Goal: Task Accomplishment & Management: Manage account settings

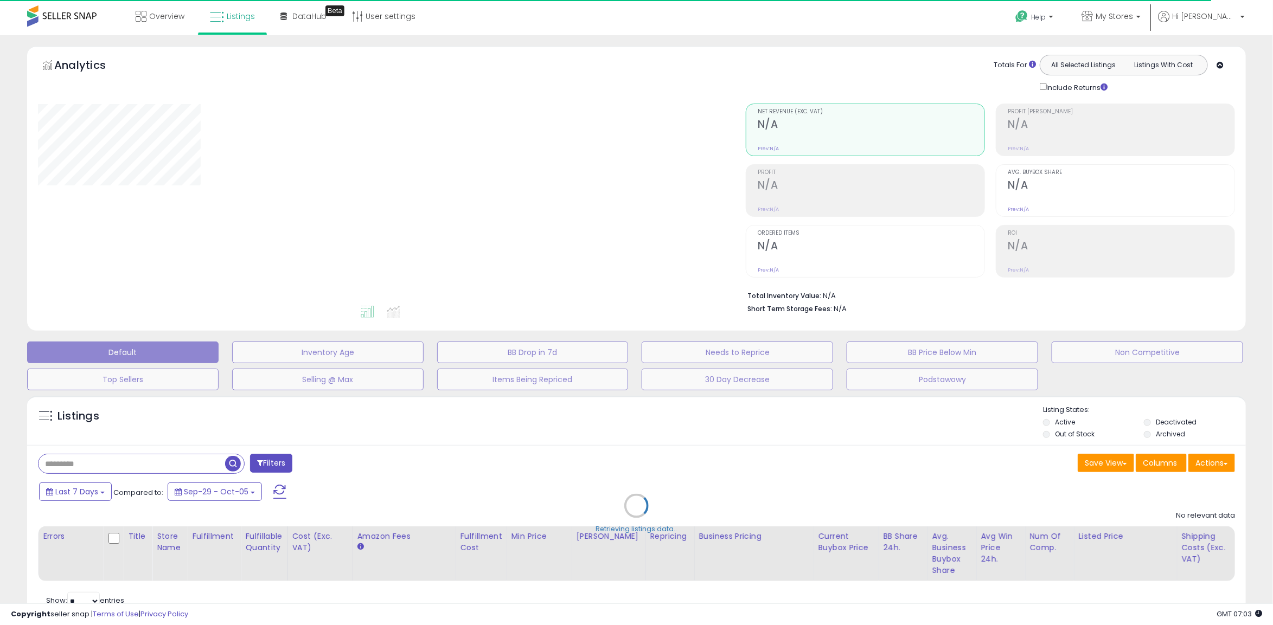
select select "**"
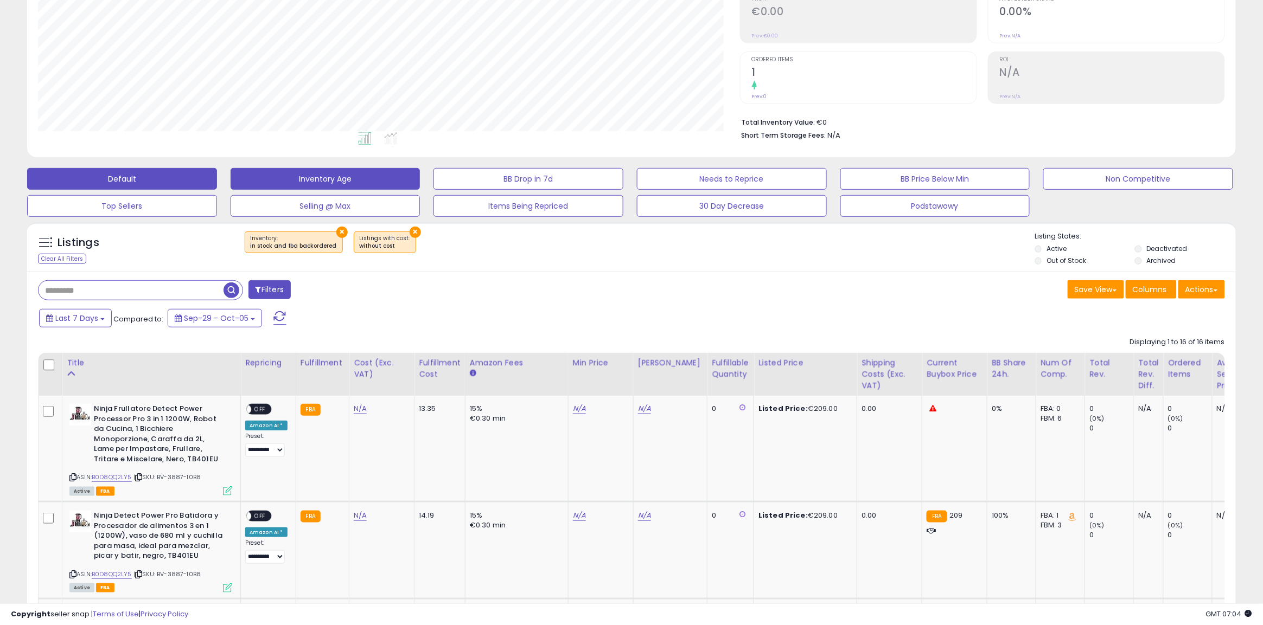
scroll to position [136, 0]
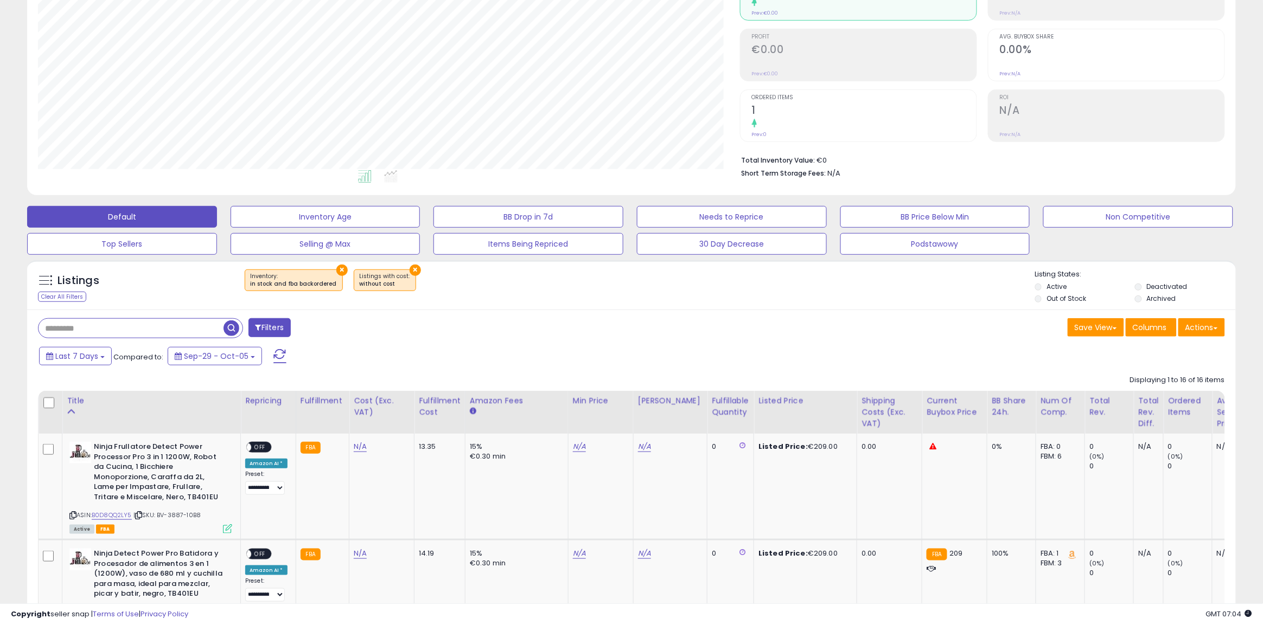
click at [282, 354] on span at bounding box center [279, 356] width 13 height 14
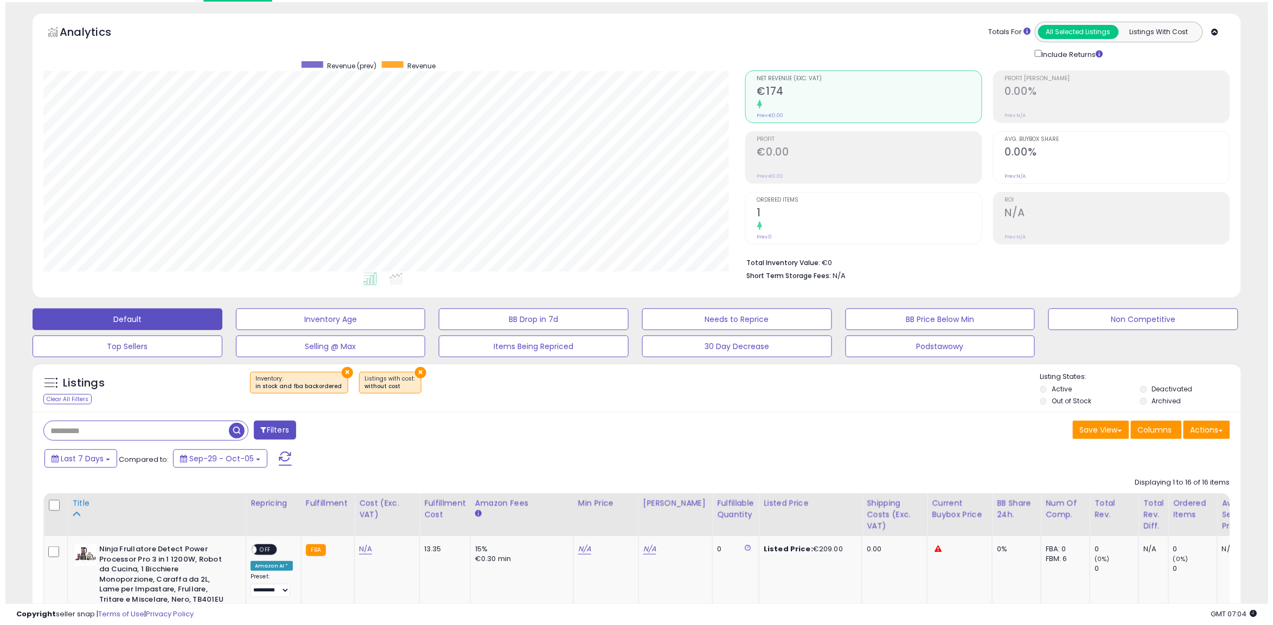
scroll to position [19, 0]
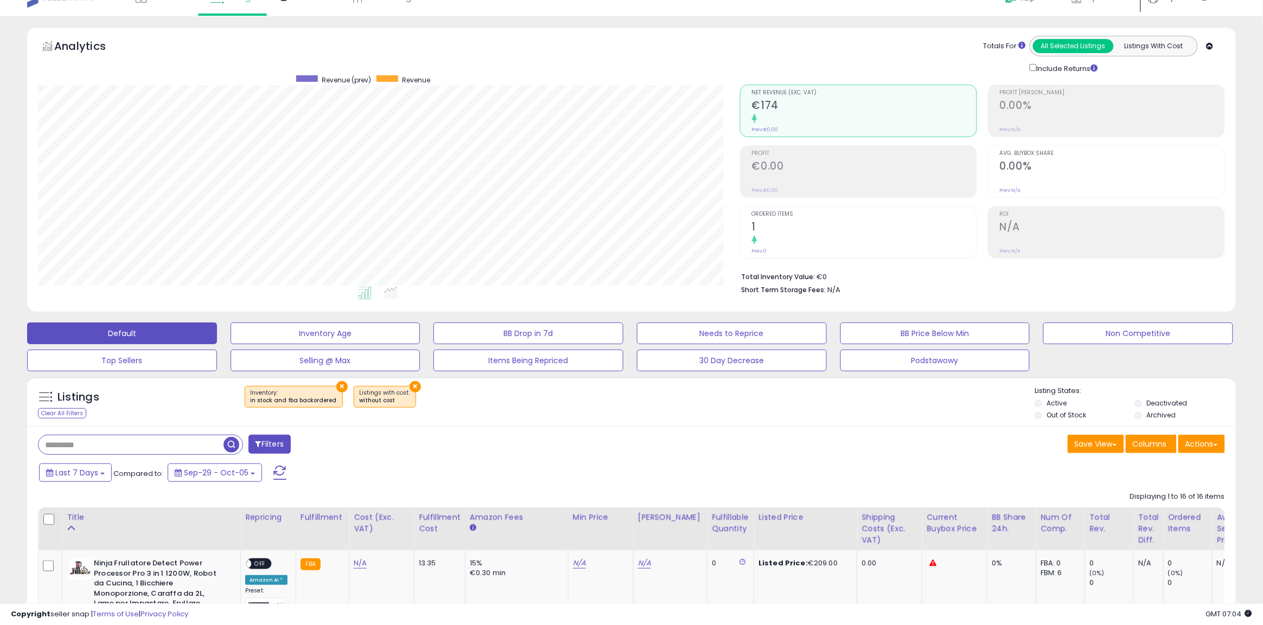
click at [340, 385] on button "×" at bounding box center [341, 386] width 11 height 11
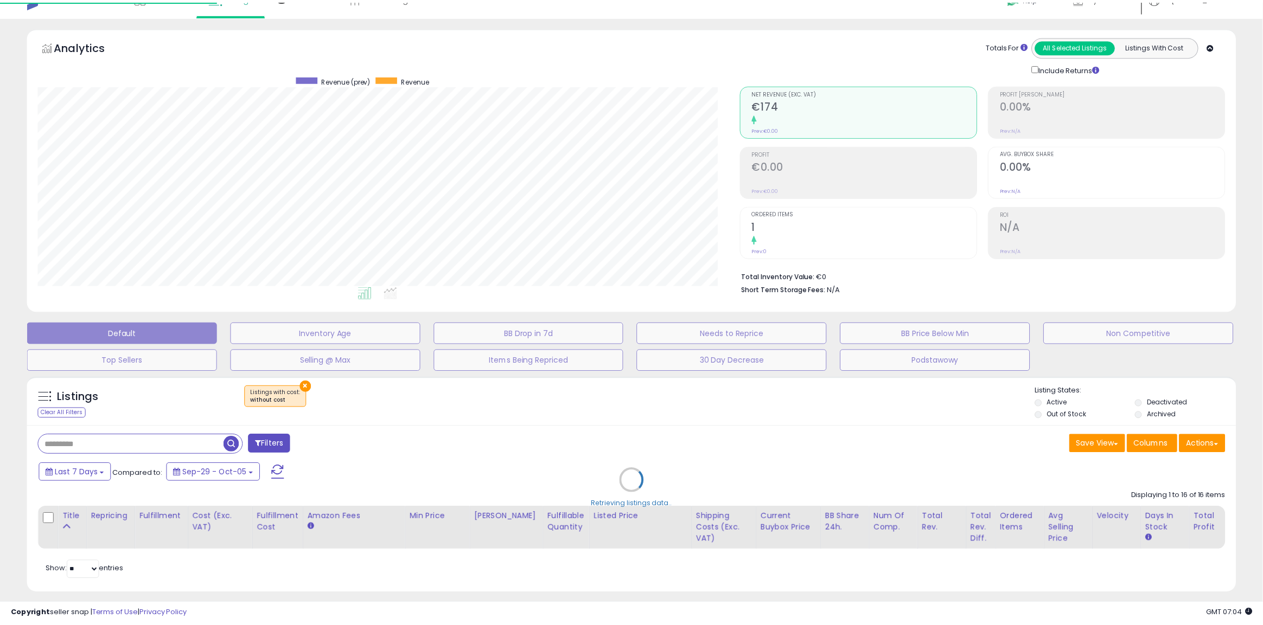
scroll to position [222, 708]
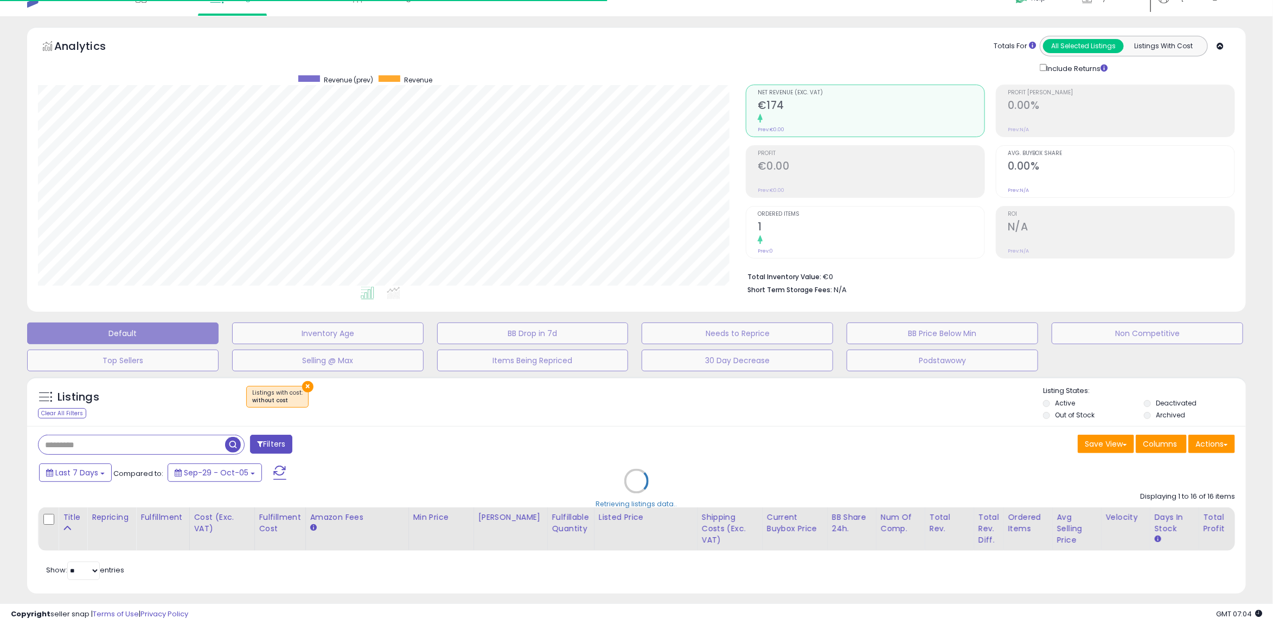
click at [304, 383] on div "Retrieving listings data.." at bounding box center [636, 489] width 1235 height 236
click at [302, 386] on div "Retrieving listings data.." at bounding box center [636, 489] width 1235 height 236
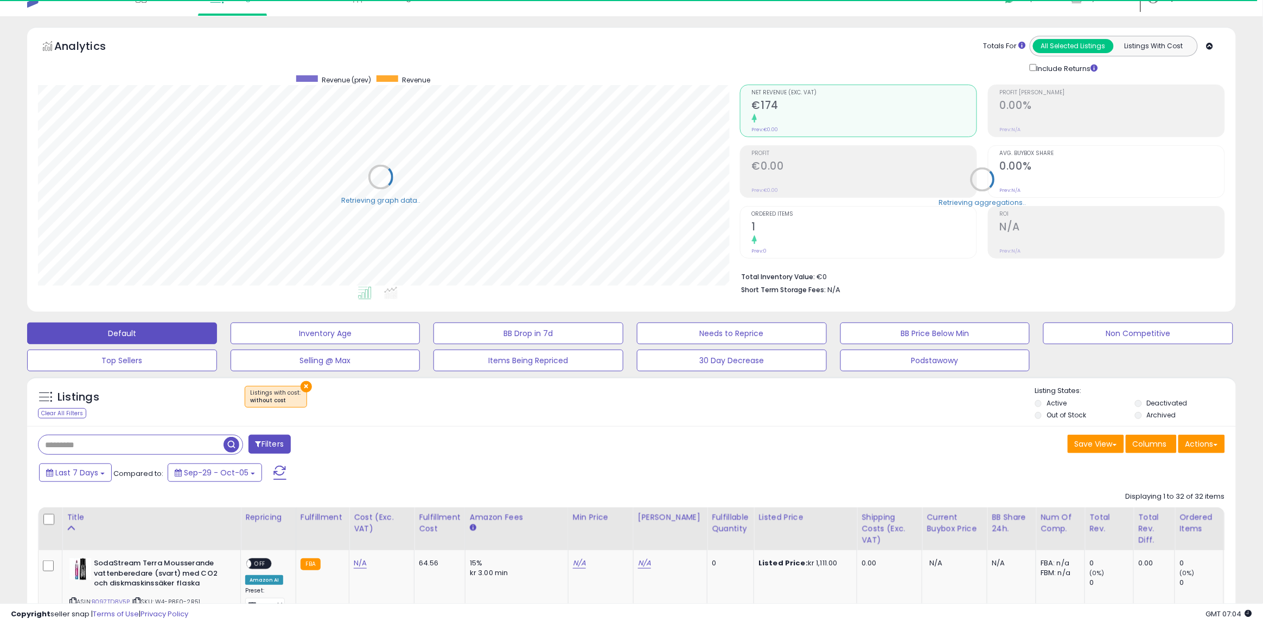
scroll to position [222, 702]
click at [303, 386] on button "×" at bounding box center [305, 386] width 11 height 11
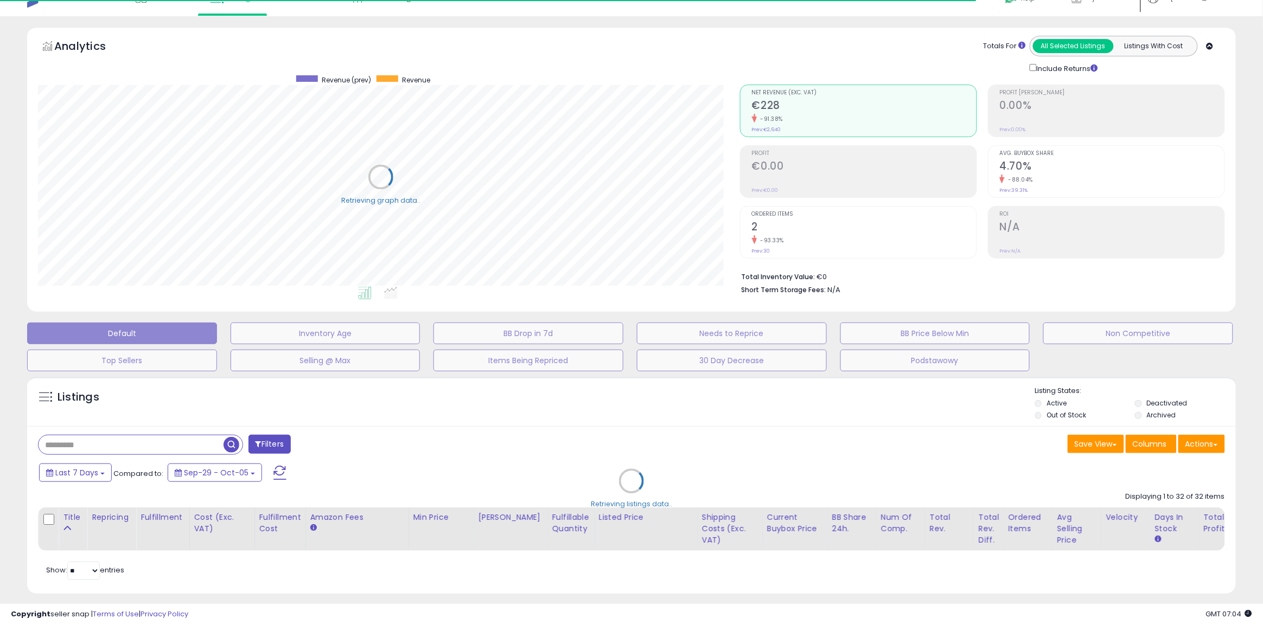
click at [1048, 415] on div "Retrieving listings data.." at bounding box center [631, 489] width 1225 height 236
click at [1142, 403] on div "Retrieving listings data.." at bounding box center [631, 489] width 1225 height 236
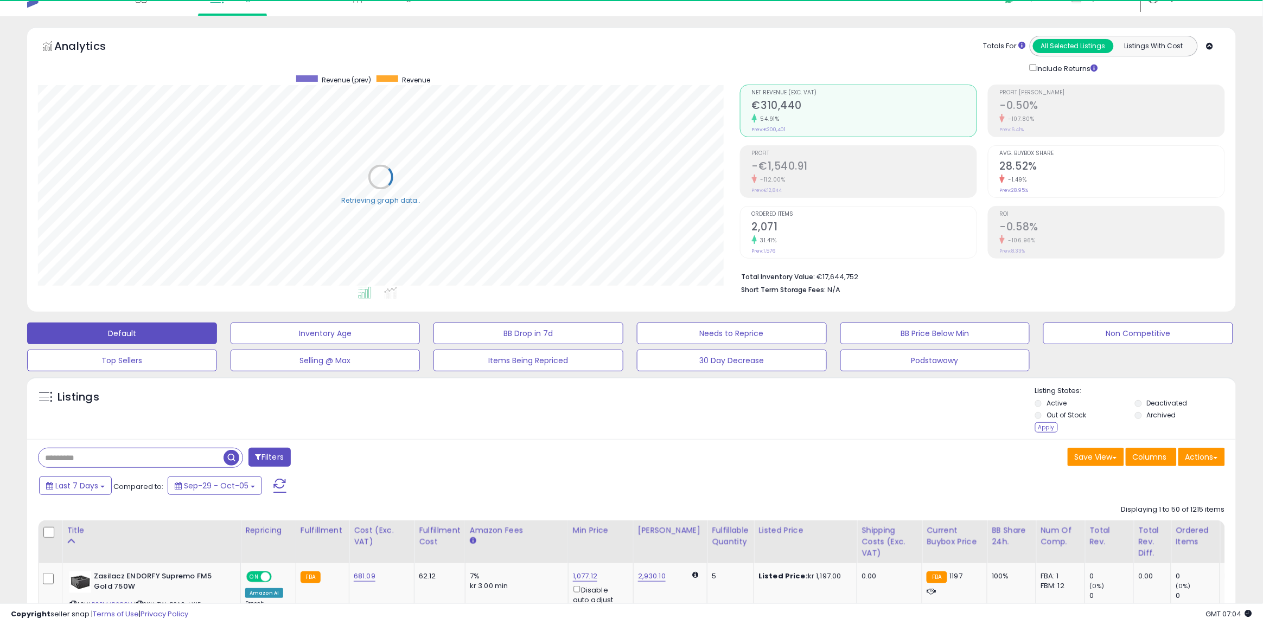
click at [1056, 420] on label "Out of Stock" at bounding box center [1066, 415] width 40 height 9
click at [1050, 424] on div "Apply" at bounding box center [1046, 427] width 23 height 10
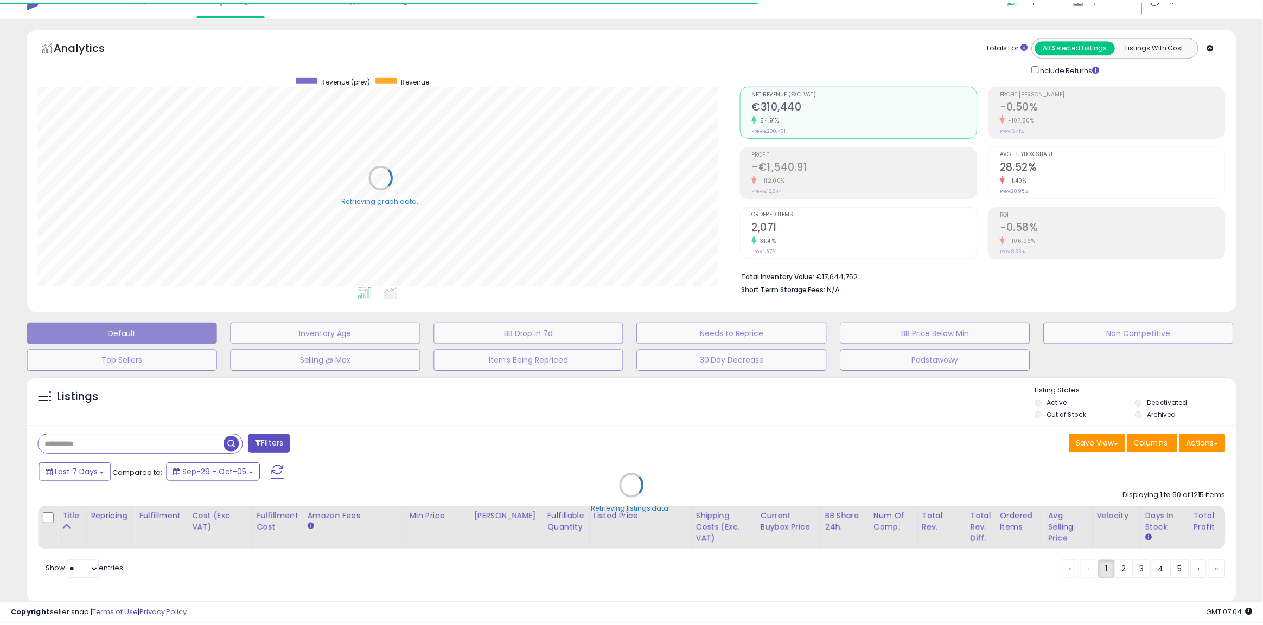
scroll to position [222, 708]
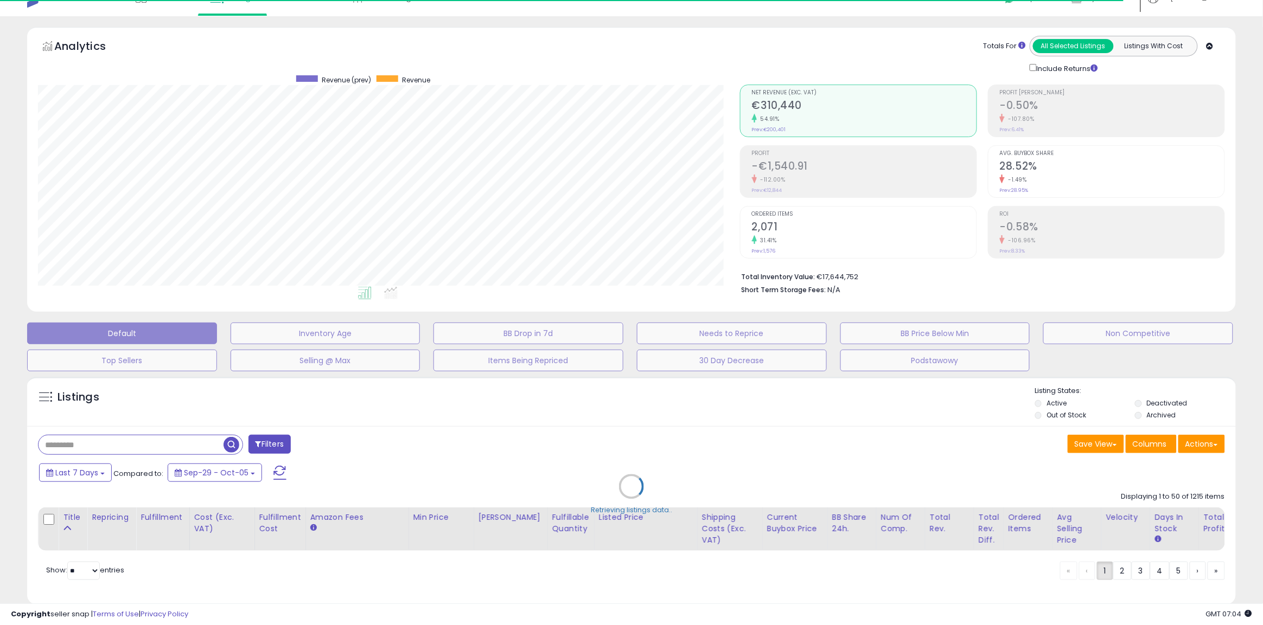
drag, startPoint x: 981, startPoint y: 421, endPoint x: 889, endPoint y: 407, distance: 92.3
click at [889, 407] on div "Retrieving listings data.." at bounding box center [631, 494] width 1225 height 247
drag, startPoint x: 860, startPoint y: 399, endPoint x: 855, endPoint y: 398, distance: 5.5
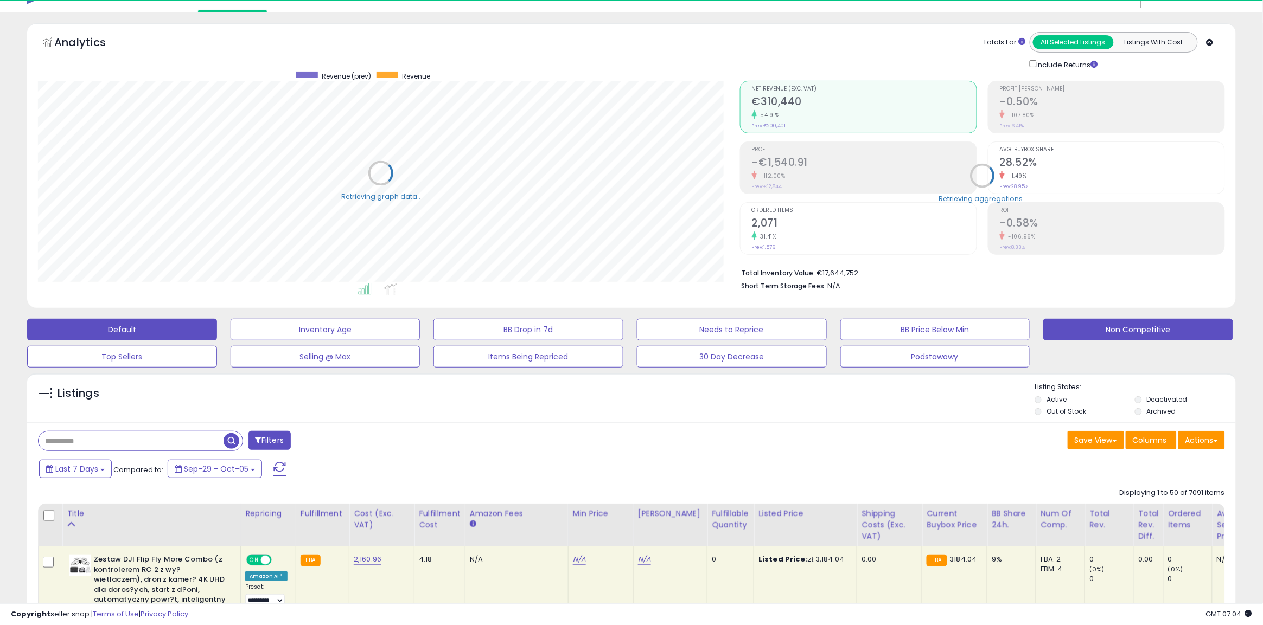
scroll to position [19, 0]
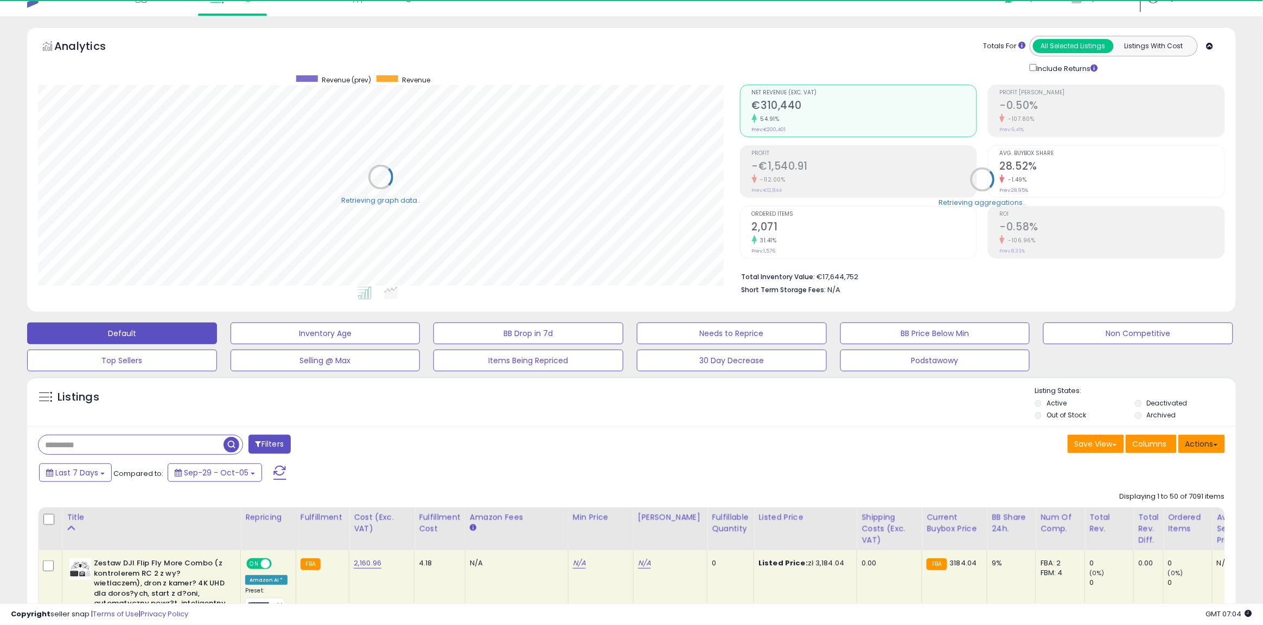
click at [1192, 451] on button "Actions" at bounding box center [1201, 444] width 47 height 18
click at [1170, 517] on link "Export All Columns" at bounding box center [1157, 513] width 119 height 17
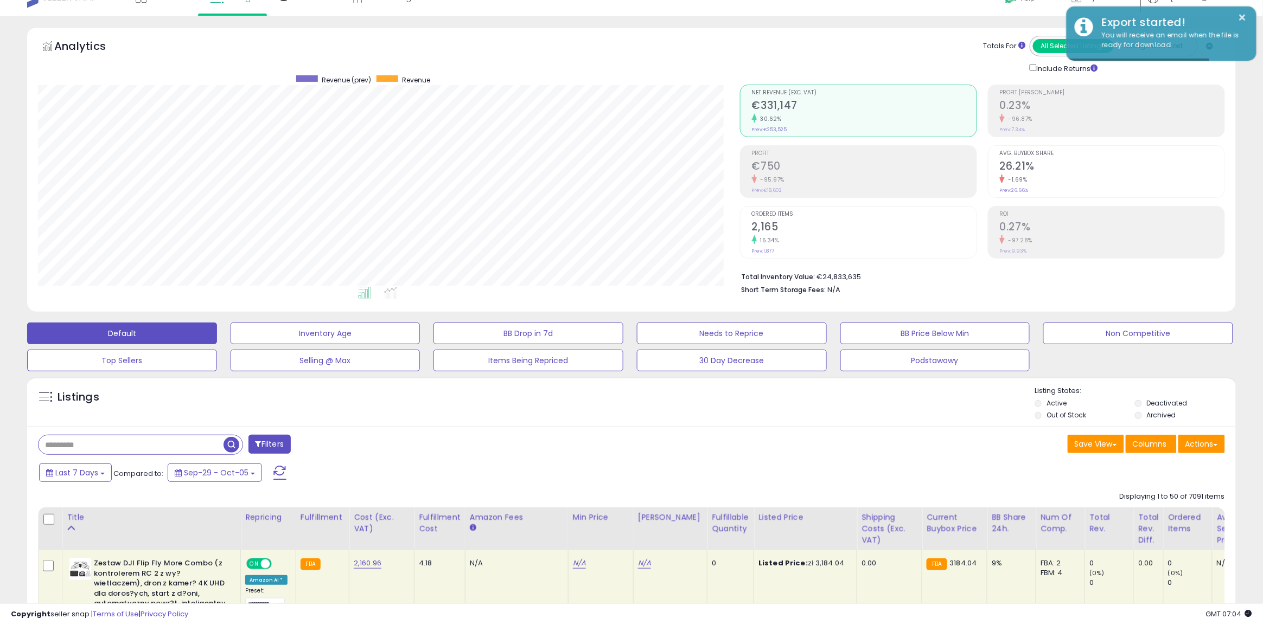
drag, startPoint x: 939, startPoint y: 133, endPoint x: 953, endPoint y: 417, distance: 283.4
drag, startPoint x: 953, startPoint y: 417, endPoint x: 927, endPoint y: 426, distance: 27.1
click at [927, 426] on div "Listings Active" at bounding box center [631, 402] width 1208 height 50
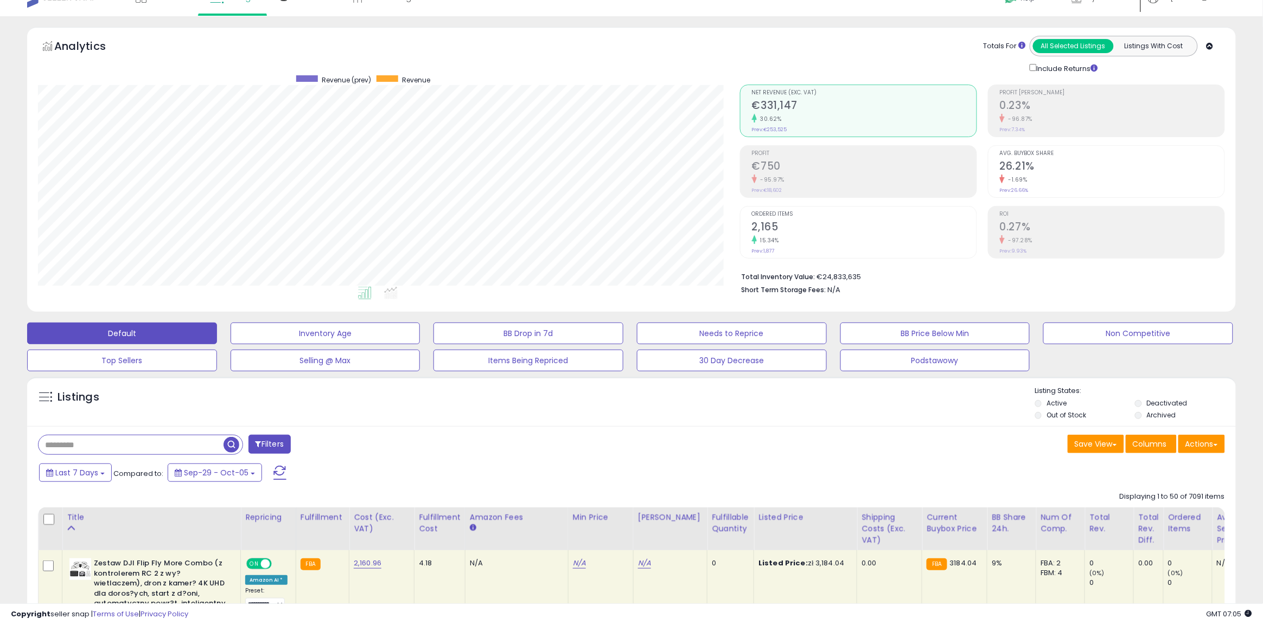
drag, startPoint x: 252, startPoint y: 424, endPoint x: 332, endPoint y: 408, distance: 81.3
drag, startPoint x: 332, startPoint y: 408, endPoint x: 305, endPoint y: 395, distance: 29.8
click at [305, 395] on div "Listings" at bounding box center [631, 404] width 1208 height 37
drag, startPoint x: 305, startPoint y: 395, endPoint x: 296, endPoint y: 389, distance: 11.0
drag, startPoint x: 296, startPoint y: 389, endPoint x: 286, endPoint y: 386, distance: 10.7
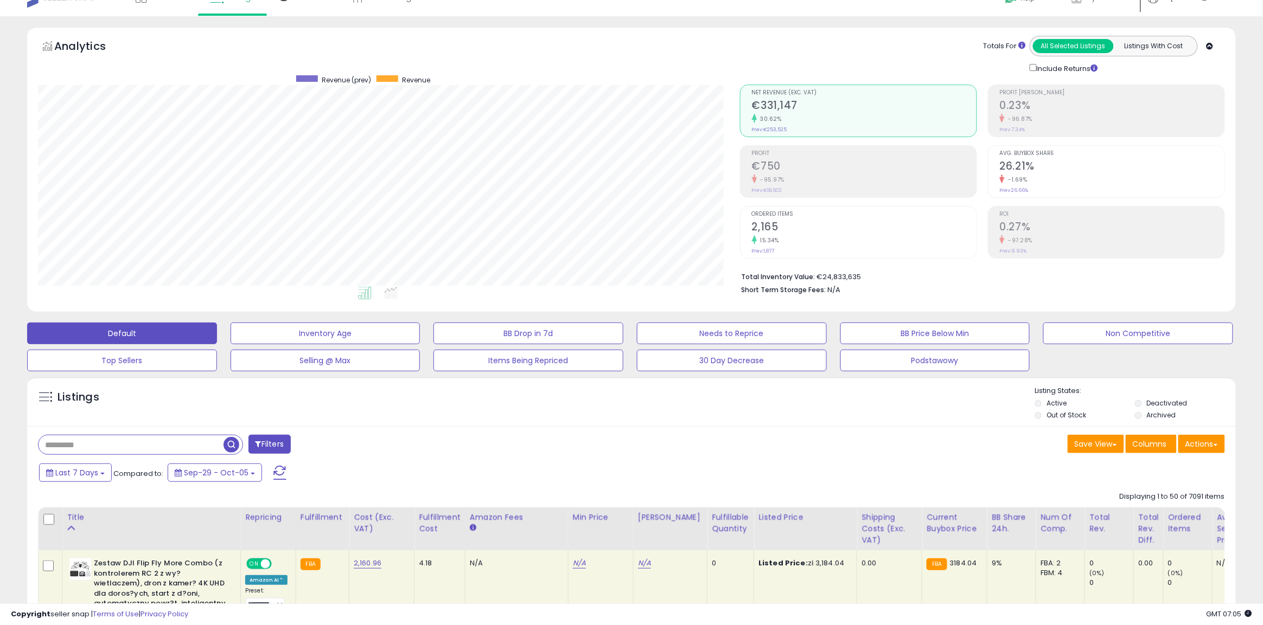
click at [286, 386] on div at bounding box center [633, 386] width 804 height 1
drag, startPoint x: 285, startPoint y: 377, endPoint x: 266, endPoint y: 381, distance: 19.9
click at [266, 381] on div "Listings Active" at bounding box center [631, 402] width 1208 height 50
drag, startPoint x: 291, startPoint y: 404, endPoint x: 275, endPoint y: 402, distance: 15.9
click at [275, 402] on div "Listings" at bounding box center [631, 404] width 1208 height 37
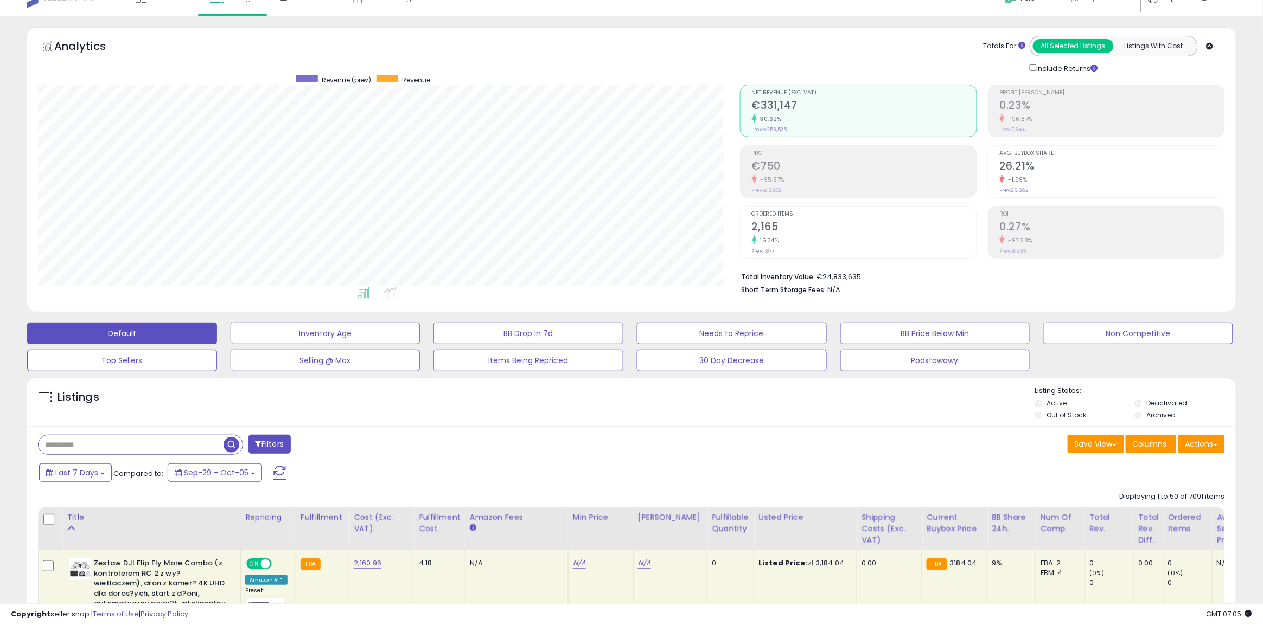
drag, startPoint x: 275, startPoint y: 402, endPoint x: 255, endPoint y: 405, distance: 20.2
drag, startPoint x: 255, startPoint y: 405, endPoint x: 244, endPoint y: 404, distance: 10.9
click at [244, 404] on div "Listings" at bounding box center [631, 404] width 1208 height 37
drag, startPoint x: 244, startPoint y: 399, endPoint x: 285, endPoint y: 407, distance: 41.4
click at [285, 407] on div "Listings" at bounding box center [631, 404] width 1208 height 37
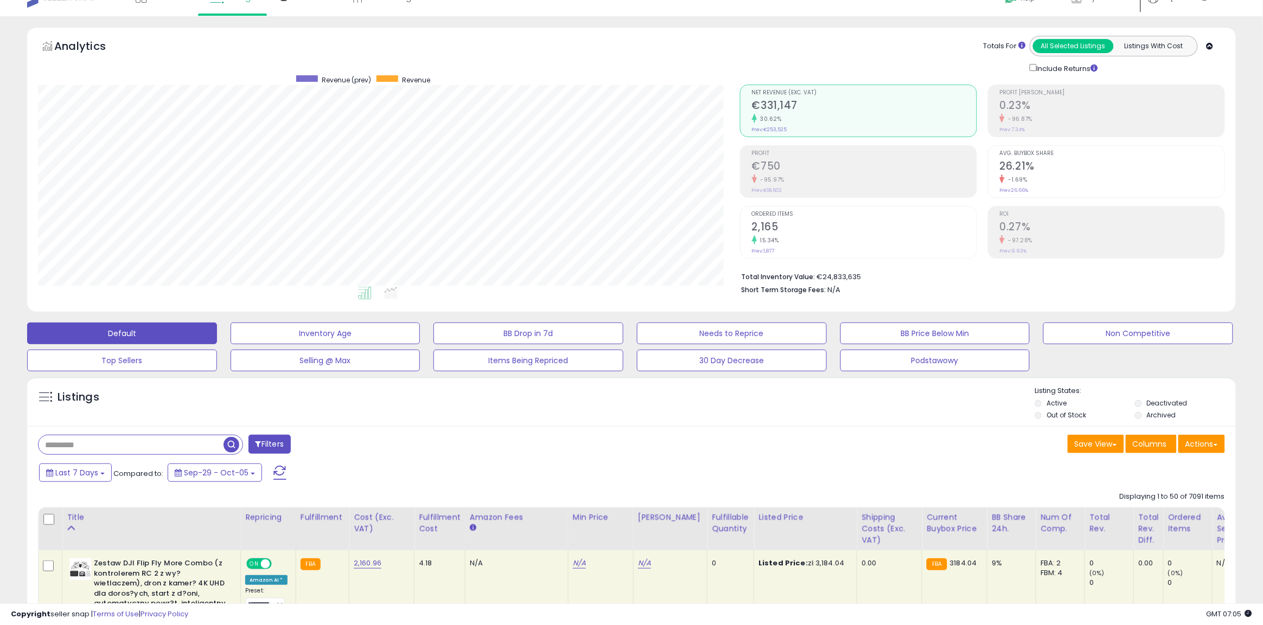
drag, startPoint x: 294, startPoint y: 399, endPoint x: 304, endPoint y: 402, distance: 10.3
drag, startPoint x: 304, startPoint y: 402, endPoint x: 318, endPoint y: 407, distance: 14.4
drag, startPoint x: 318, startPoint y: 407, endPoint x: 339, endPoint y: 407, distance: 21.7
drag, startPoint x: 339, startPoint y: 407, endPoint x: 325, endPoint y: 420, distance: 19.2
click at [325, 420] on div "Listings" at bounding box center [631, 404] width 1208 height 37
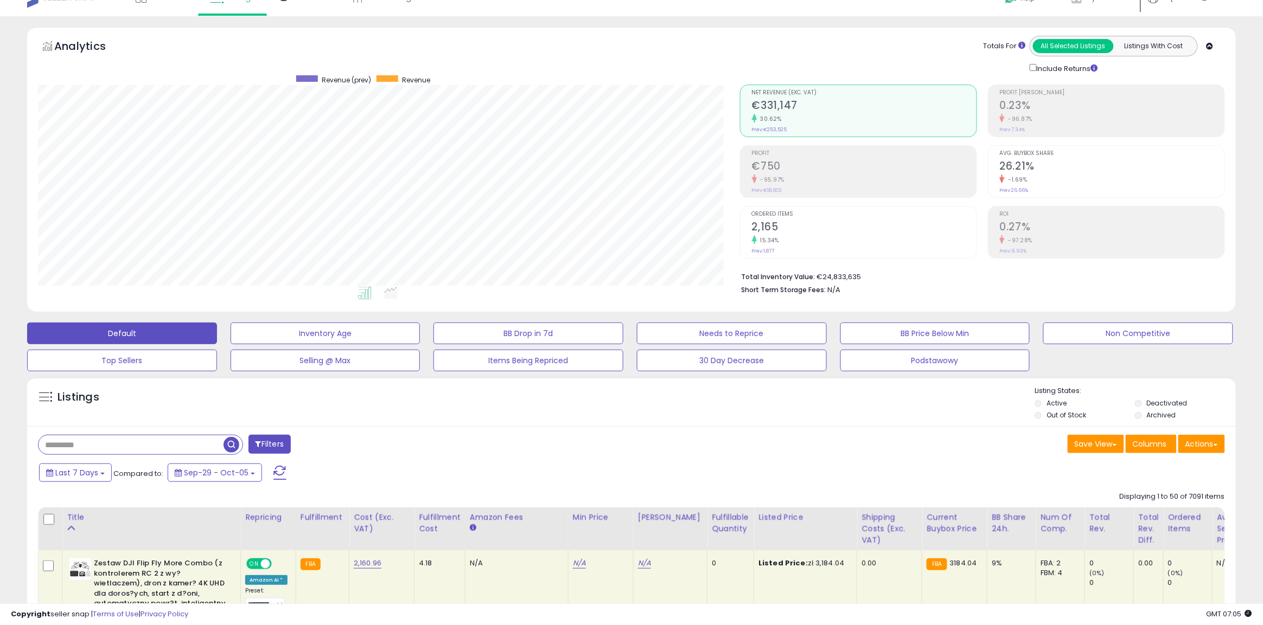
click at [306, 413] on div "Listings" at bounding box center [631, 404] width 1208 height 37
click at [283, 408] on div "Listings" at bounding box center [631, 404] width 1208 height 37
click at [413, 407] on div "Listings" at bounding box center [631, 404] width 1208 height 37
drag, startPoint x: 489, startPoint y: 405, endPoint x: 811, endPoint y: 424, distance: 322.1
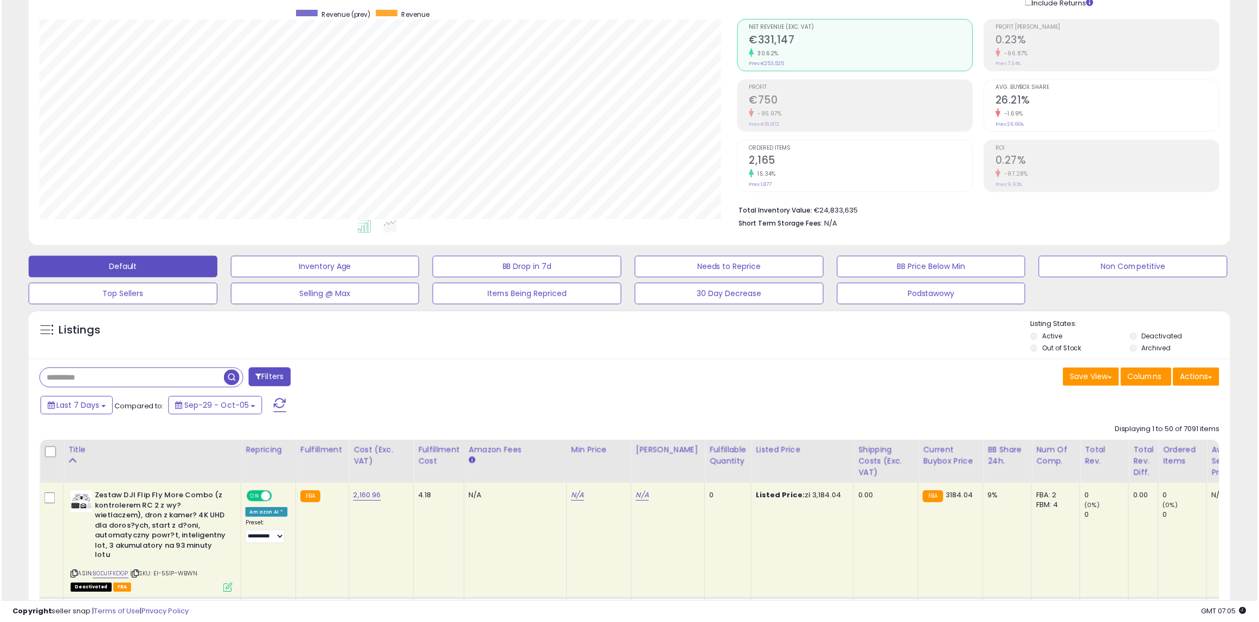
scroll to position [19, 0]
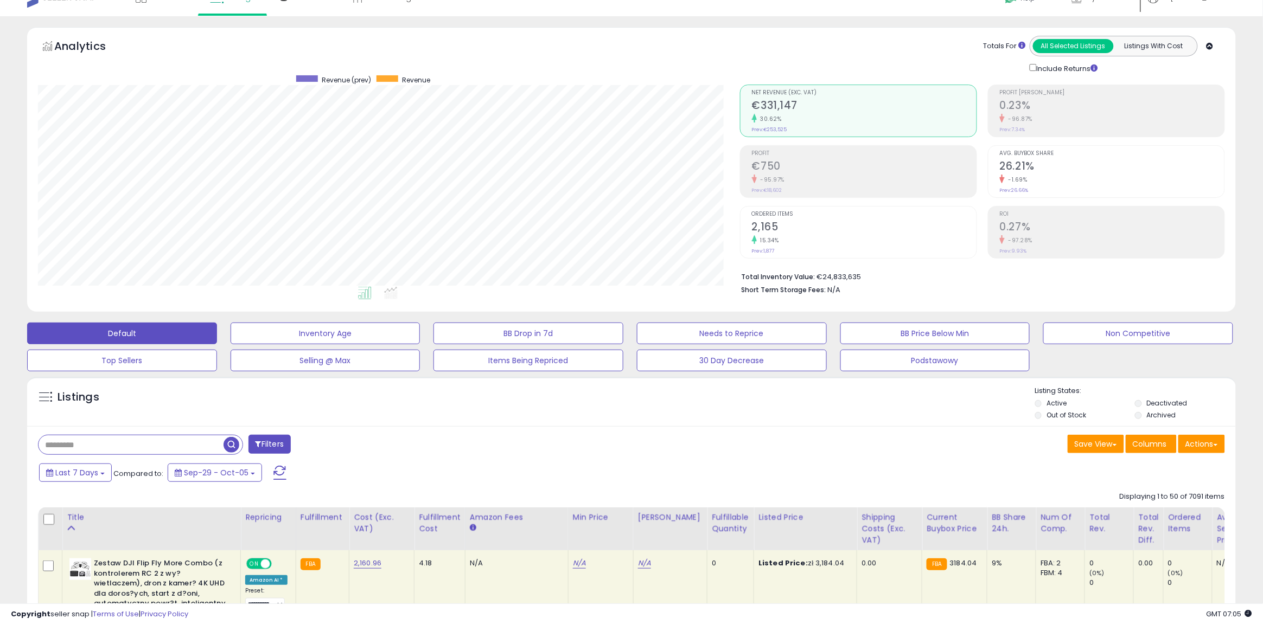
click at [594, 419] on div "Listings" at bounding box center [631, 404] width 1208 height 37
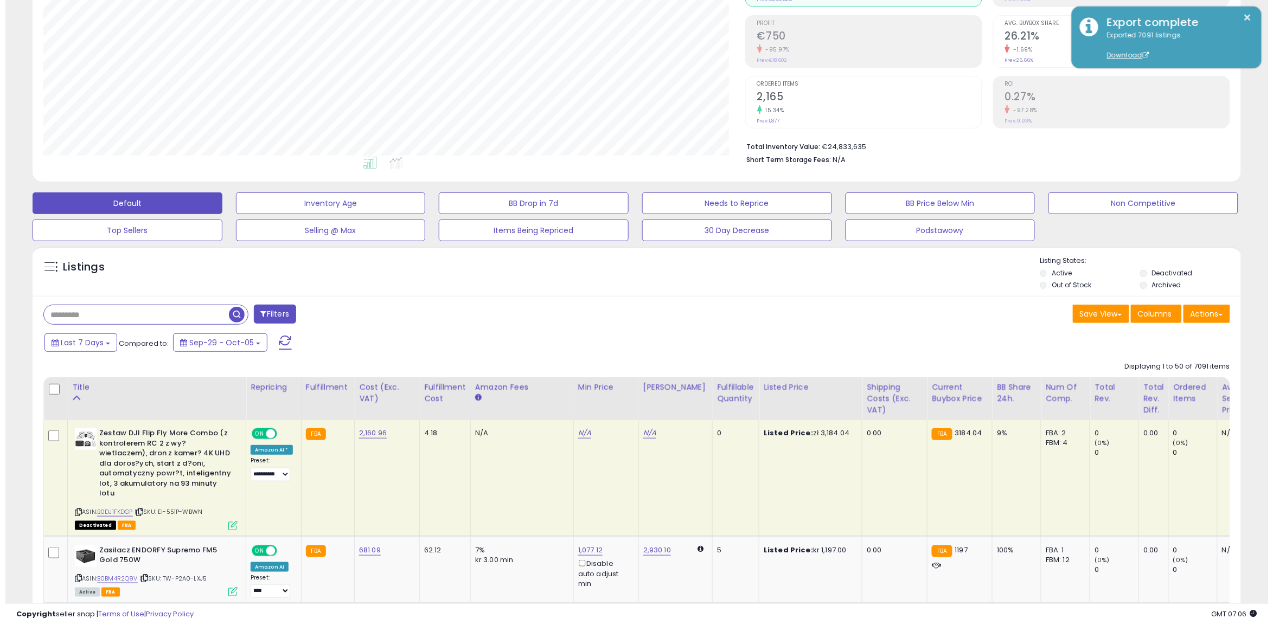
scroll to position [155, 0]
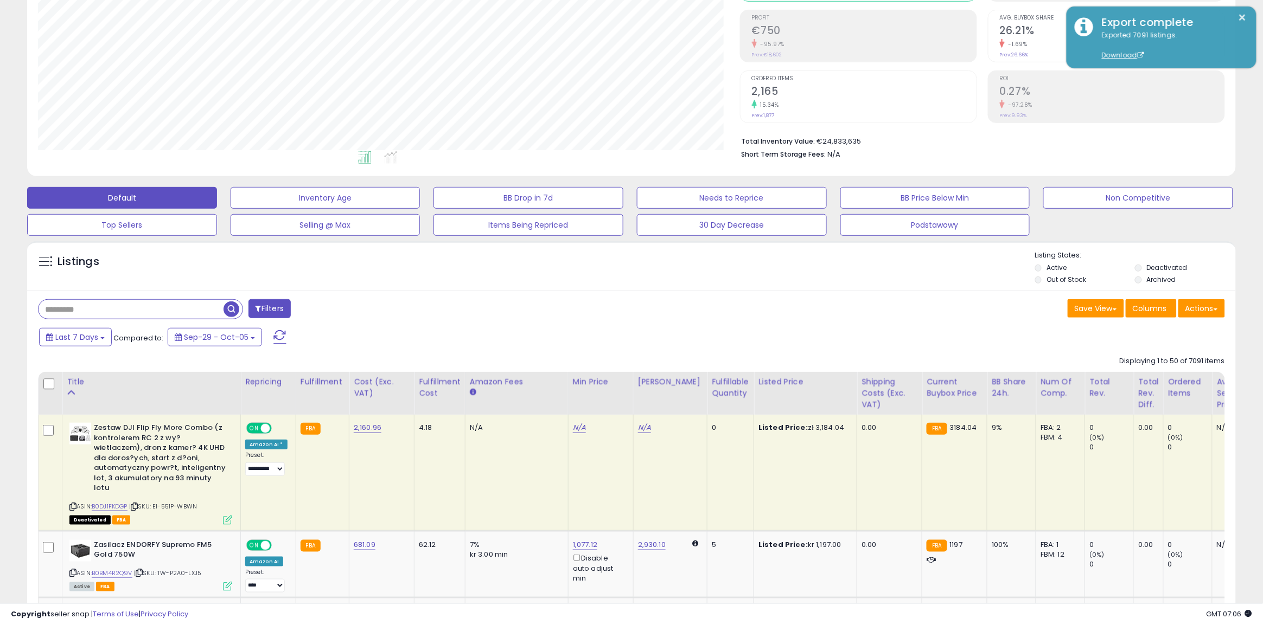
click at [284, 307] on button "Filters" at bounding box center [269, 308] width 42 height 19
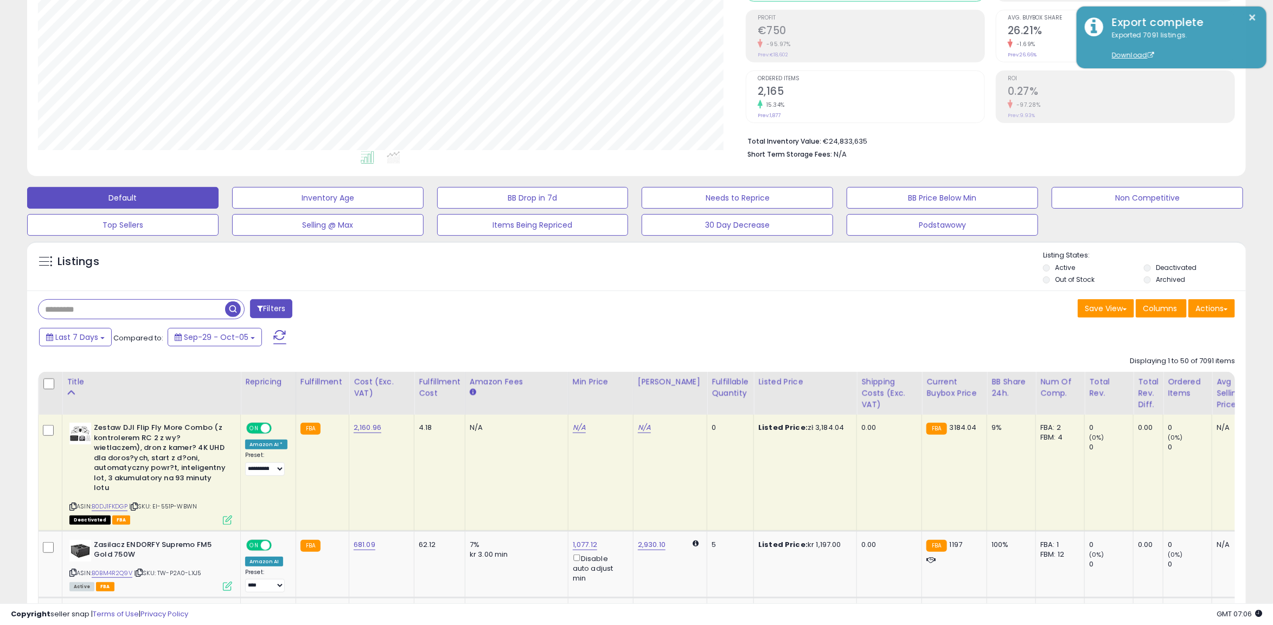
scroll to position [222, 708]
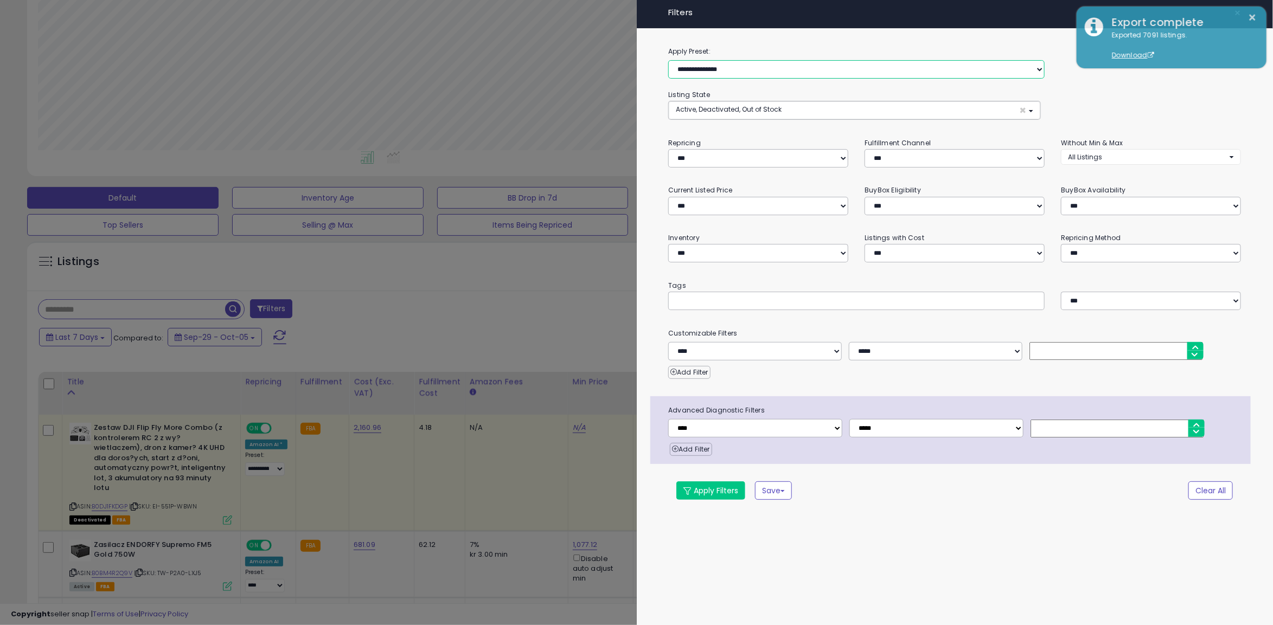
click at [689, 73] on select "**********" at bounding box center [856, 69] width 376 height 18
select select "**********"
click at [668, 60] on select "**********" at bounding box center [856, 69] width 376 height 18
select select "**********"
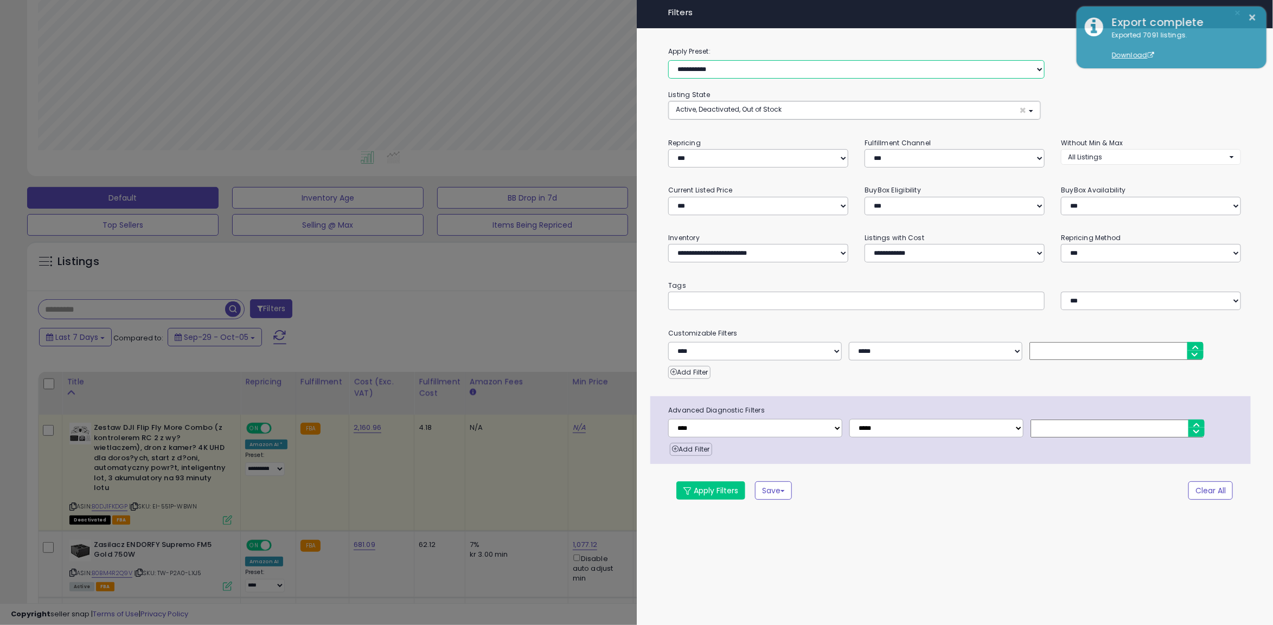
select select "*"
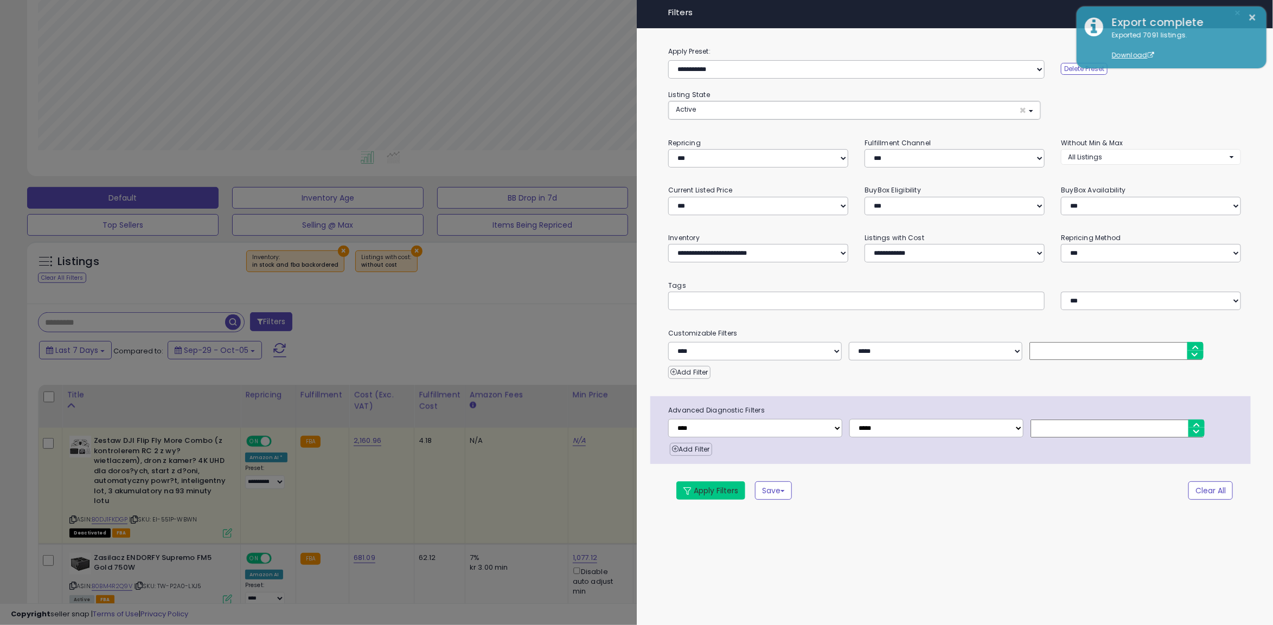
click at [713, 489] on button "Apply Filters" at bounding box center [710, 491] width 69 height 18
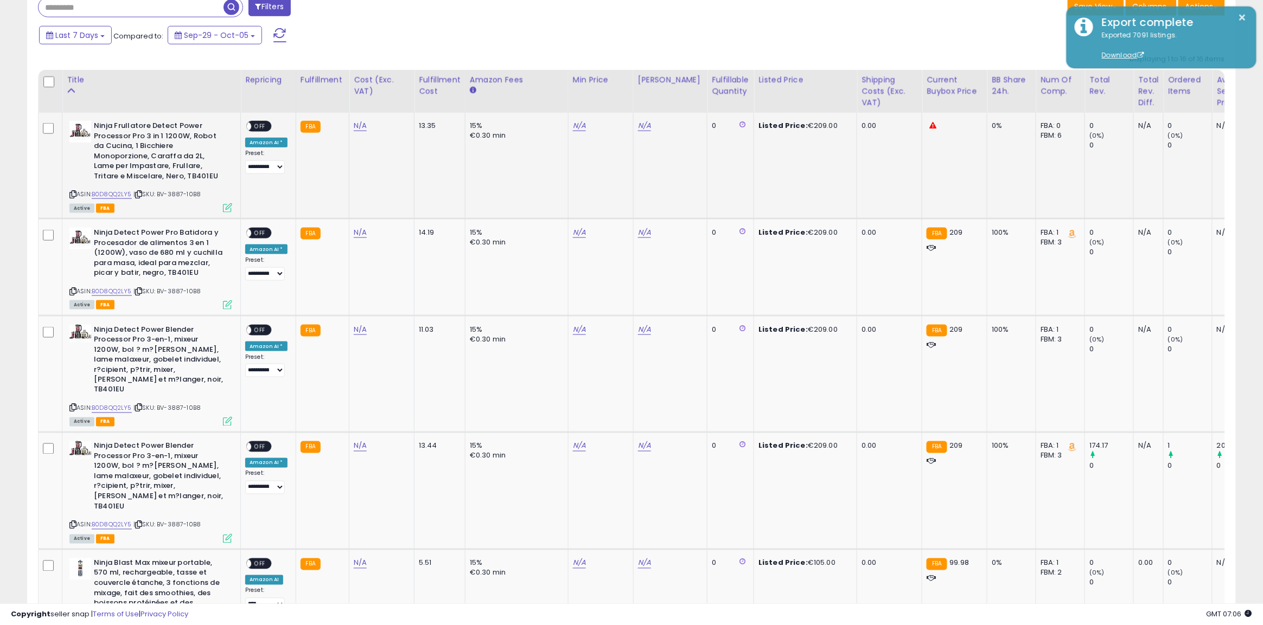
scroll to position [222, 702]
click at [140, 196] on icon at bounding box center [138, 194] width 7 height 6
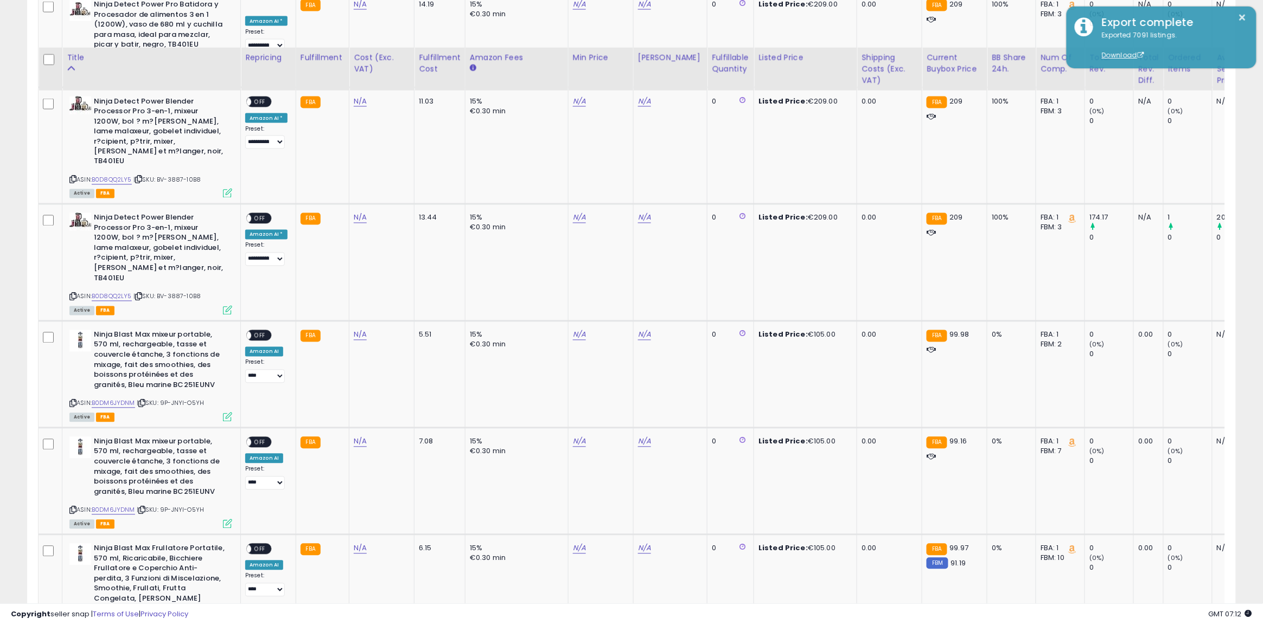
scroll to position [746, 0]
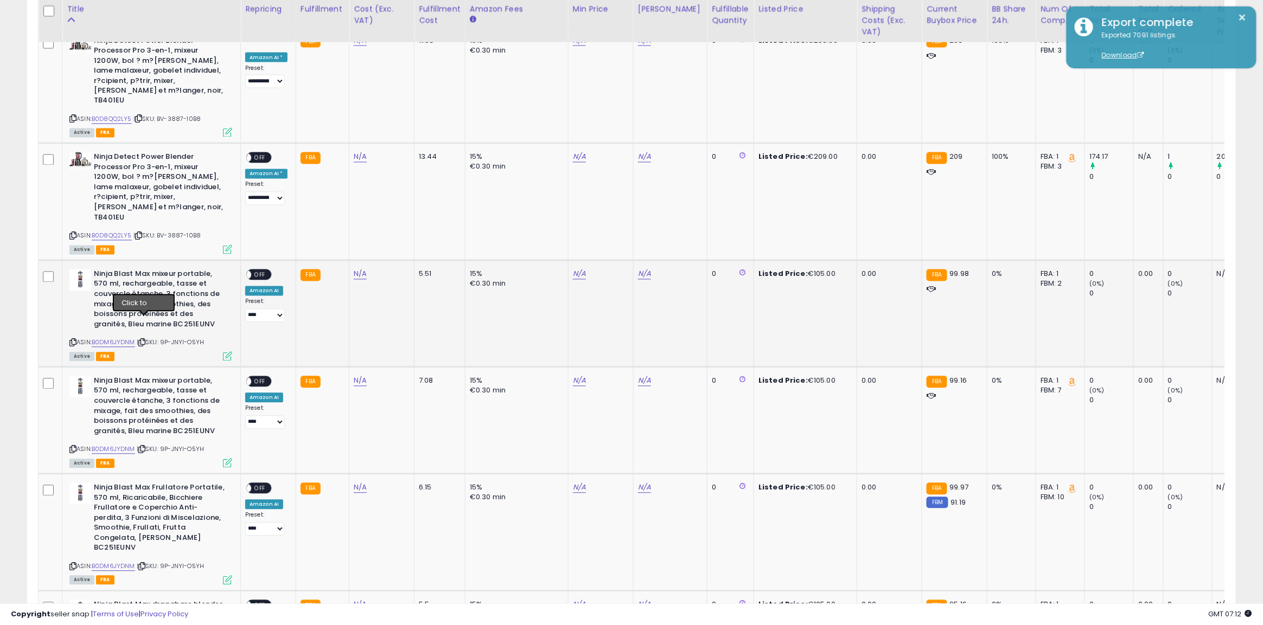
click at [140, 340] on icon at bounding box center [141, 343] width 7 height 6
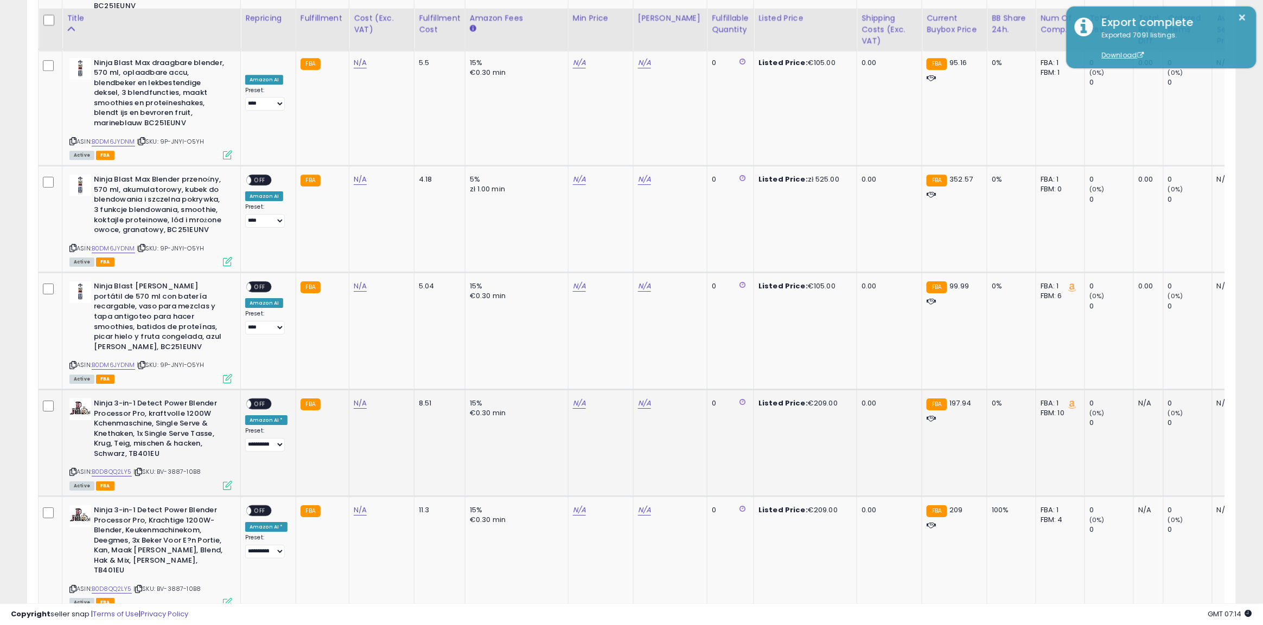
scroll to position [1356, 0]
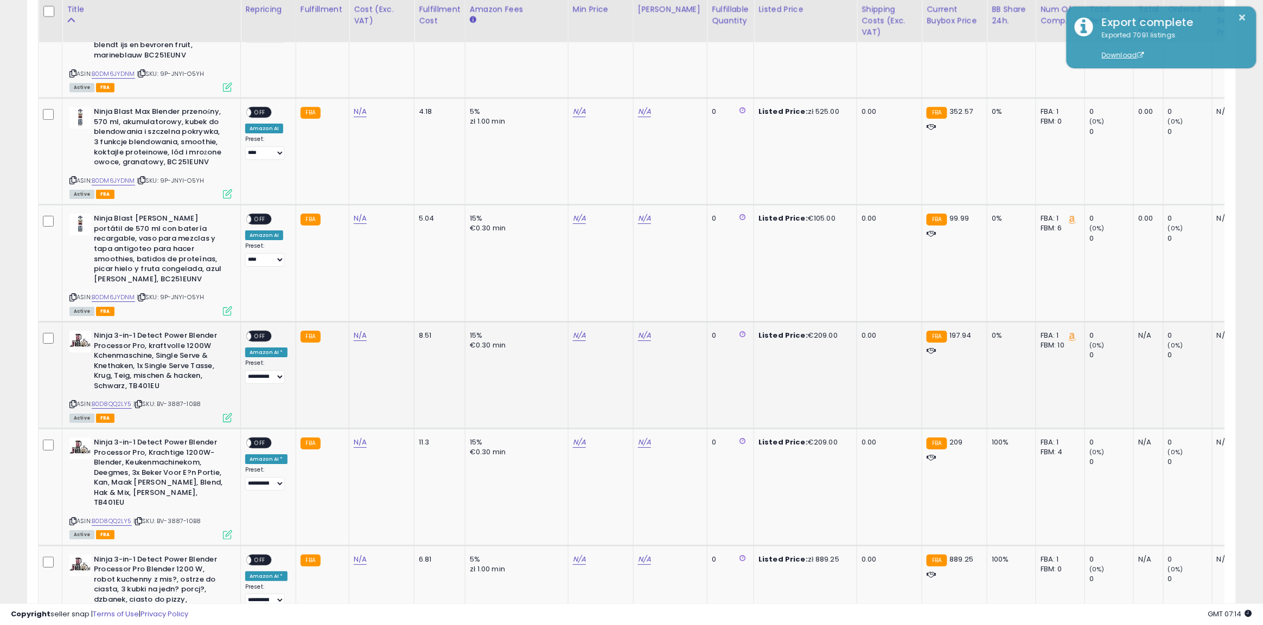
click at [145, 400] on span "| SKU: BV-3887-10B8" at bounding box center [166, 404] width 67 height 9
click at [142, 401] on icon at bounding box center [138, 404] width 7 height 6
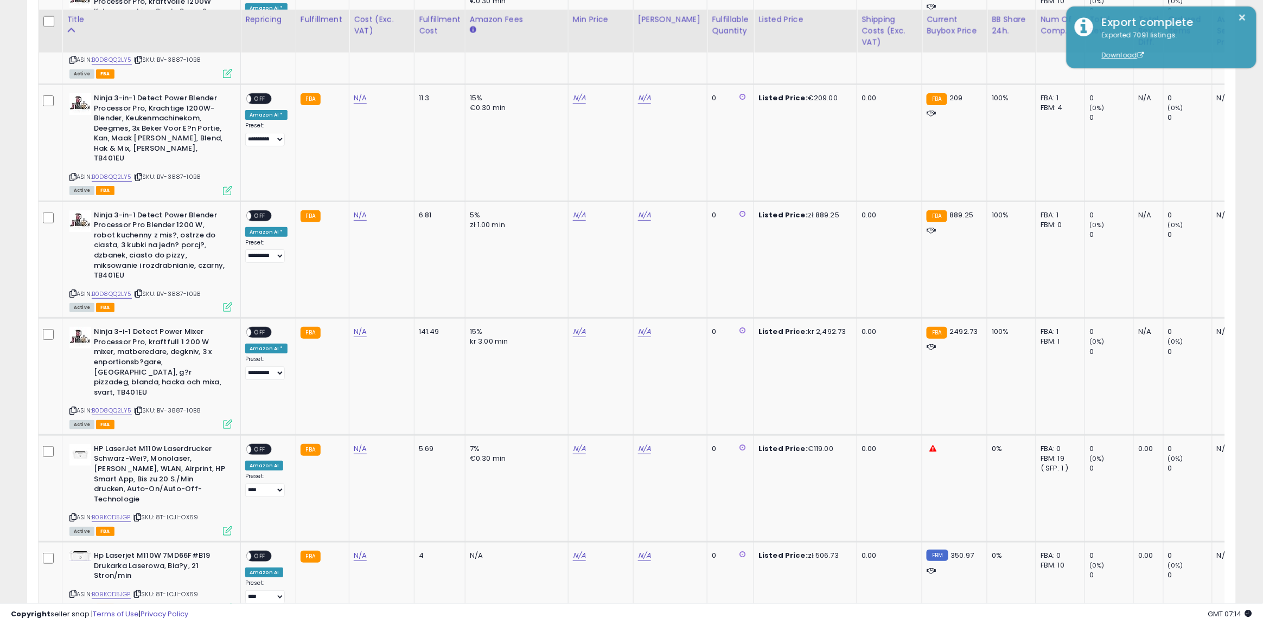
scroll to position [1714, 0]
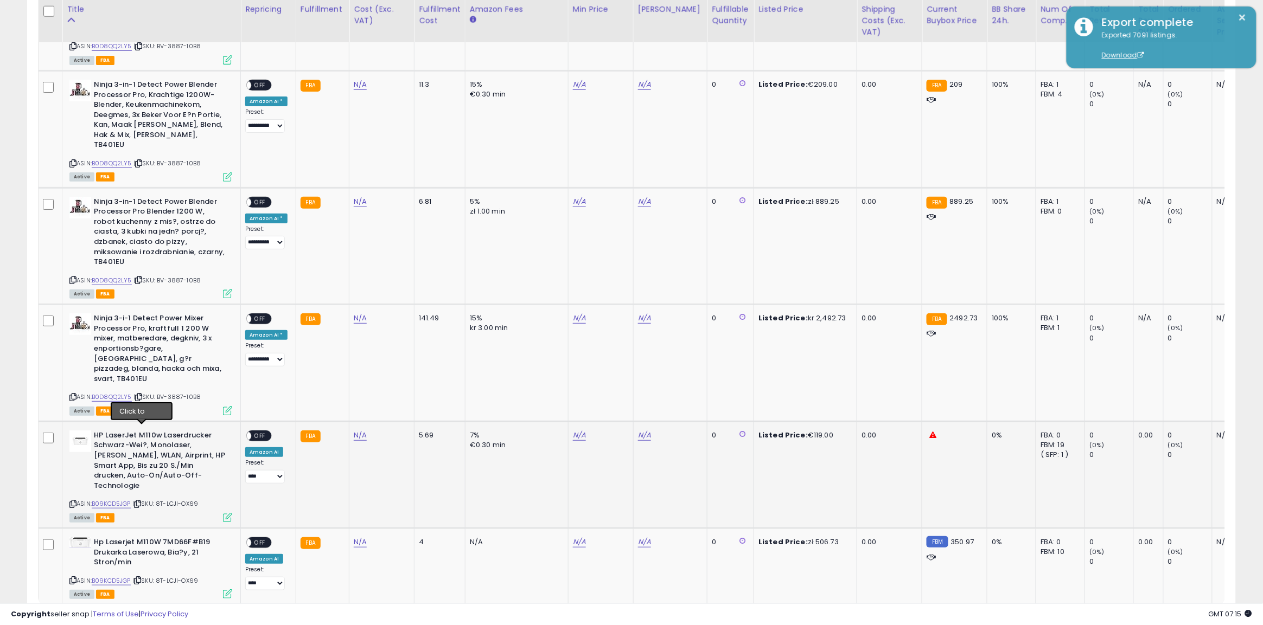
click at [140, 501] on icon at bounding box center [137, 504] width 7 height 6
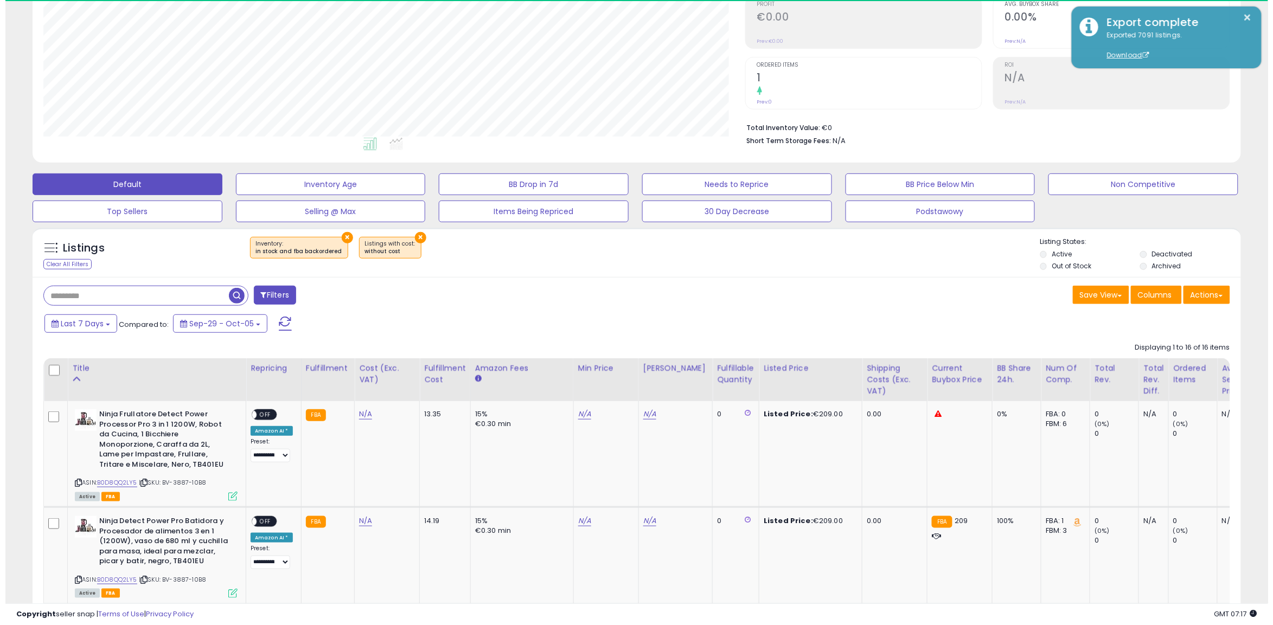
scroll to position [0, 0]
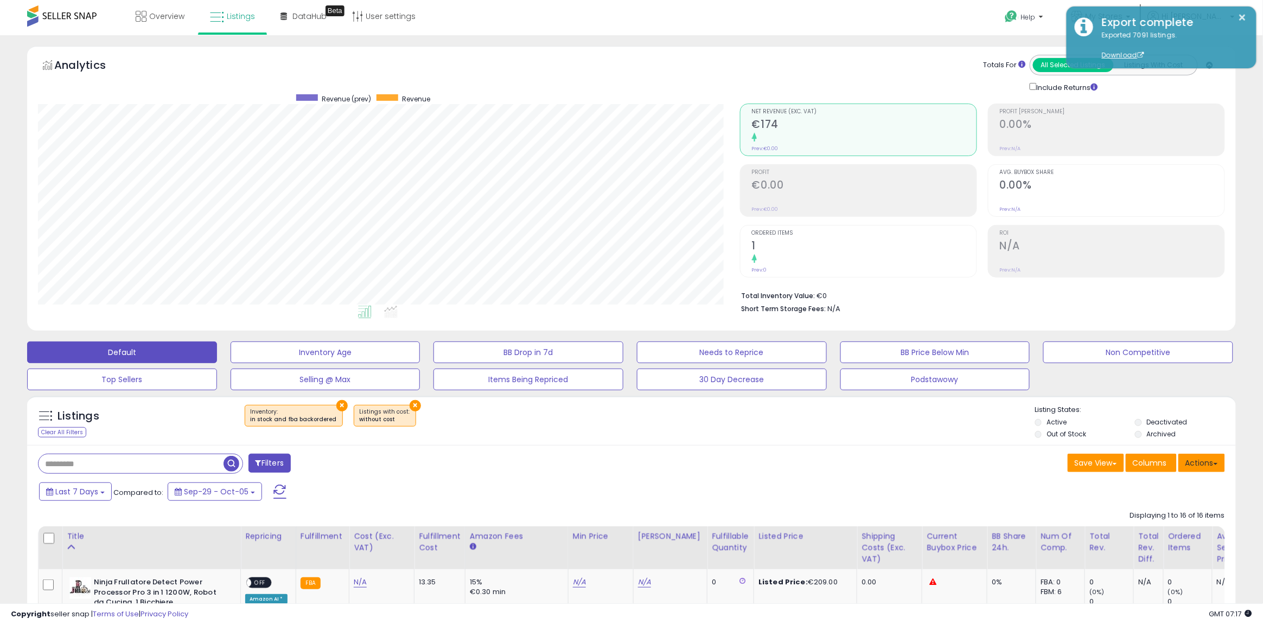
click at [1197, 467] on button "Actions" at bounding box center [1201, 463] width 47 height 18
click at [1188, 486] on link "Import" at bounding box center [1157, 486] width 119 height 17
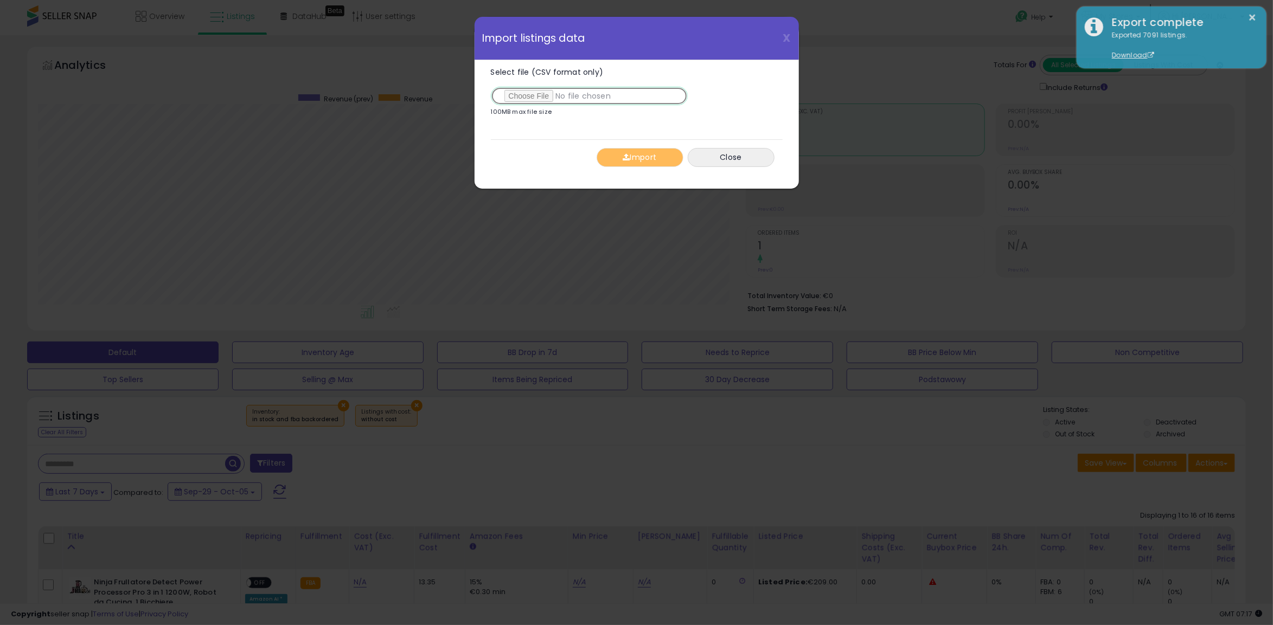
click at [527, 95] on input "Select file (CSV format only)" at bounding box center [589, 96] width 197 height 18
type input "**********"
click at [609, 163] on button "Import" at bounding box center [640, 157] width 87 height 19
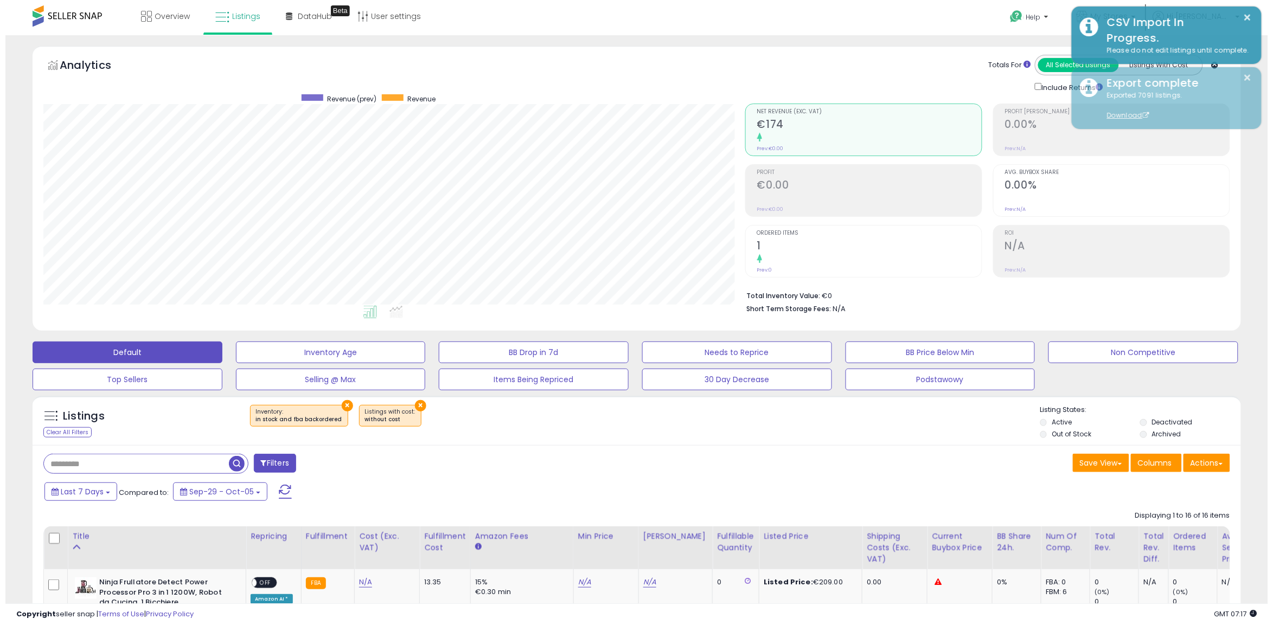
scroll to position [542105, 541626]
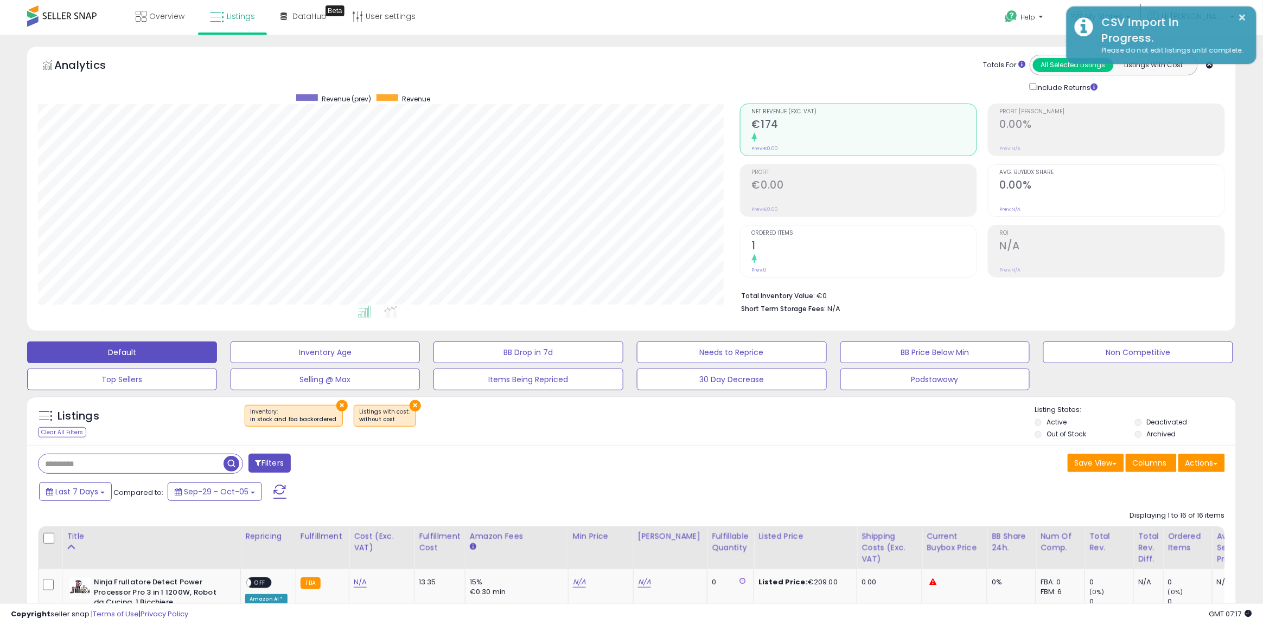
click at [274, 500] on button at bounding box center [279, 492] width 27 height 22
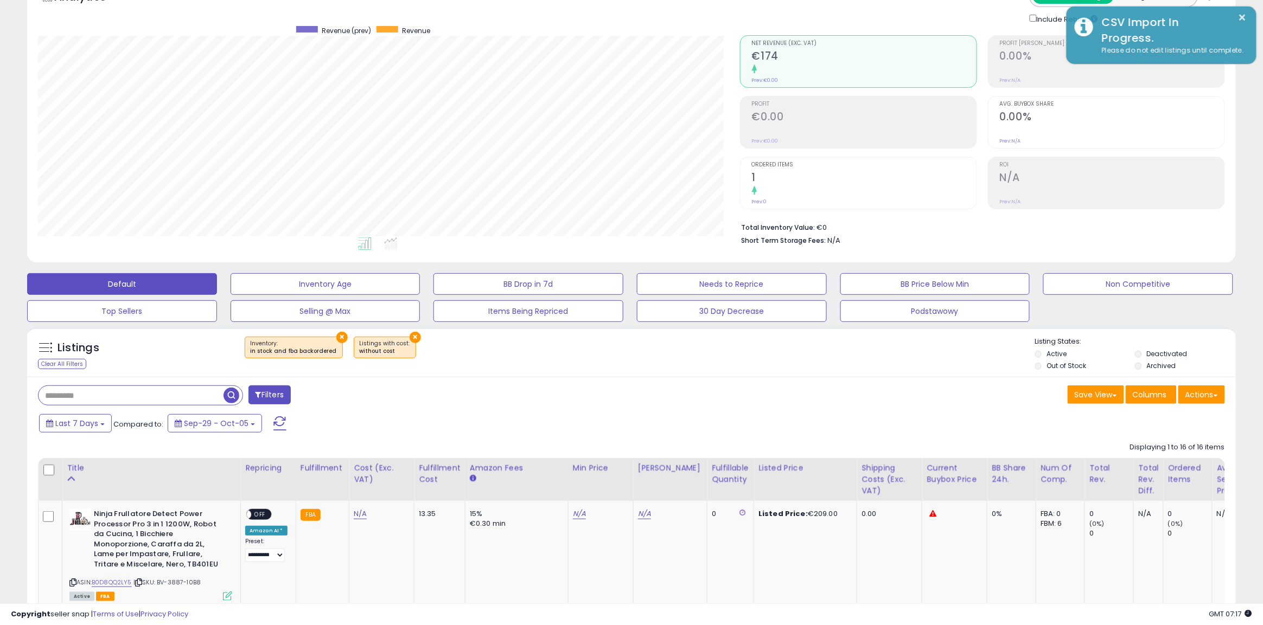
scroll to position [68, 0]
